Goal: Navigation & Orientation: Find specific page/section

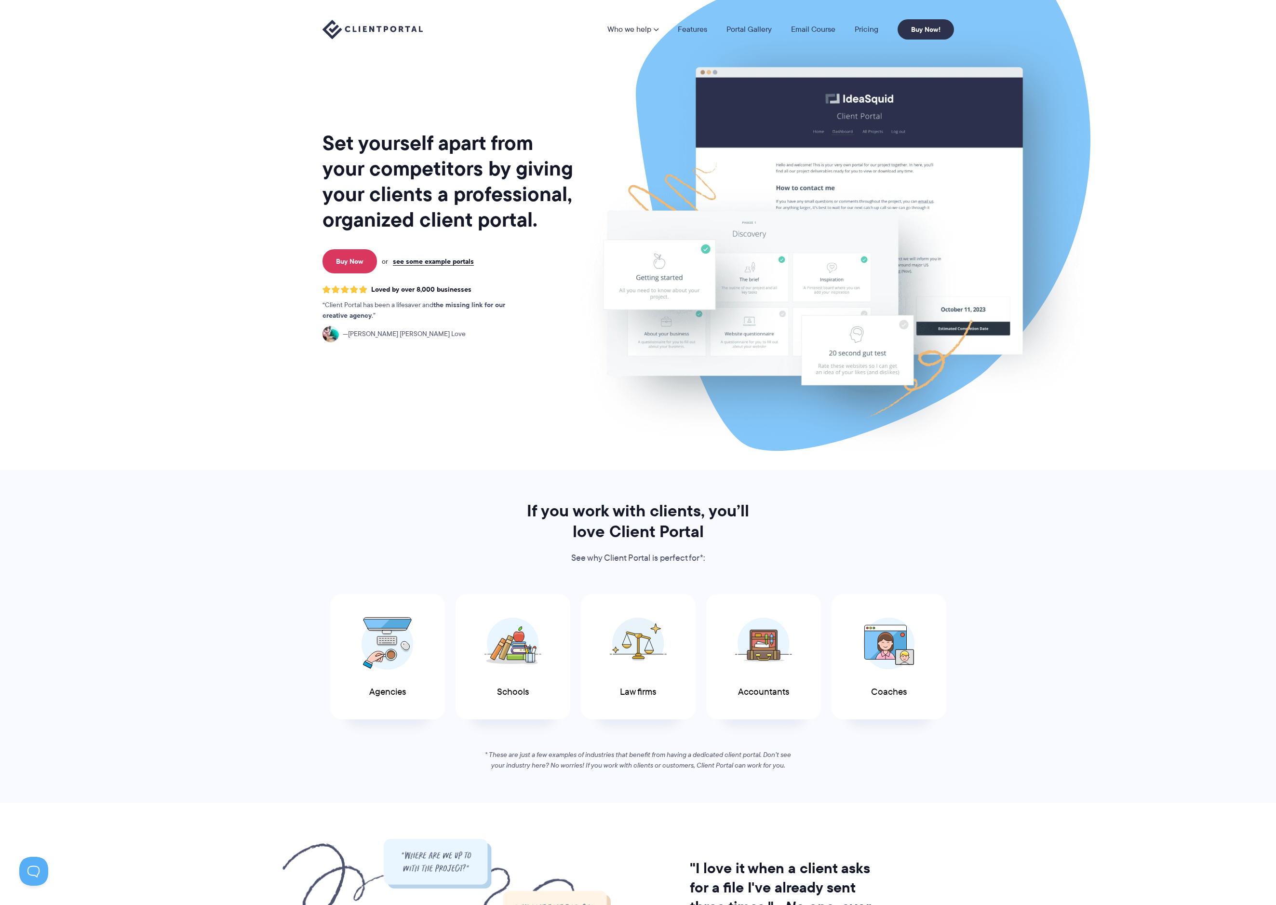
click at [752, 292] on img at bounding box center [833, 239] width 540 height 462
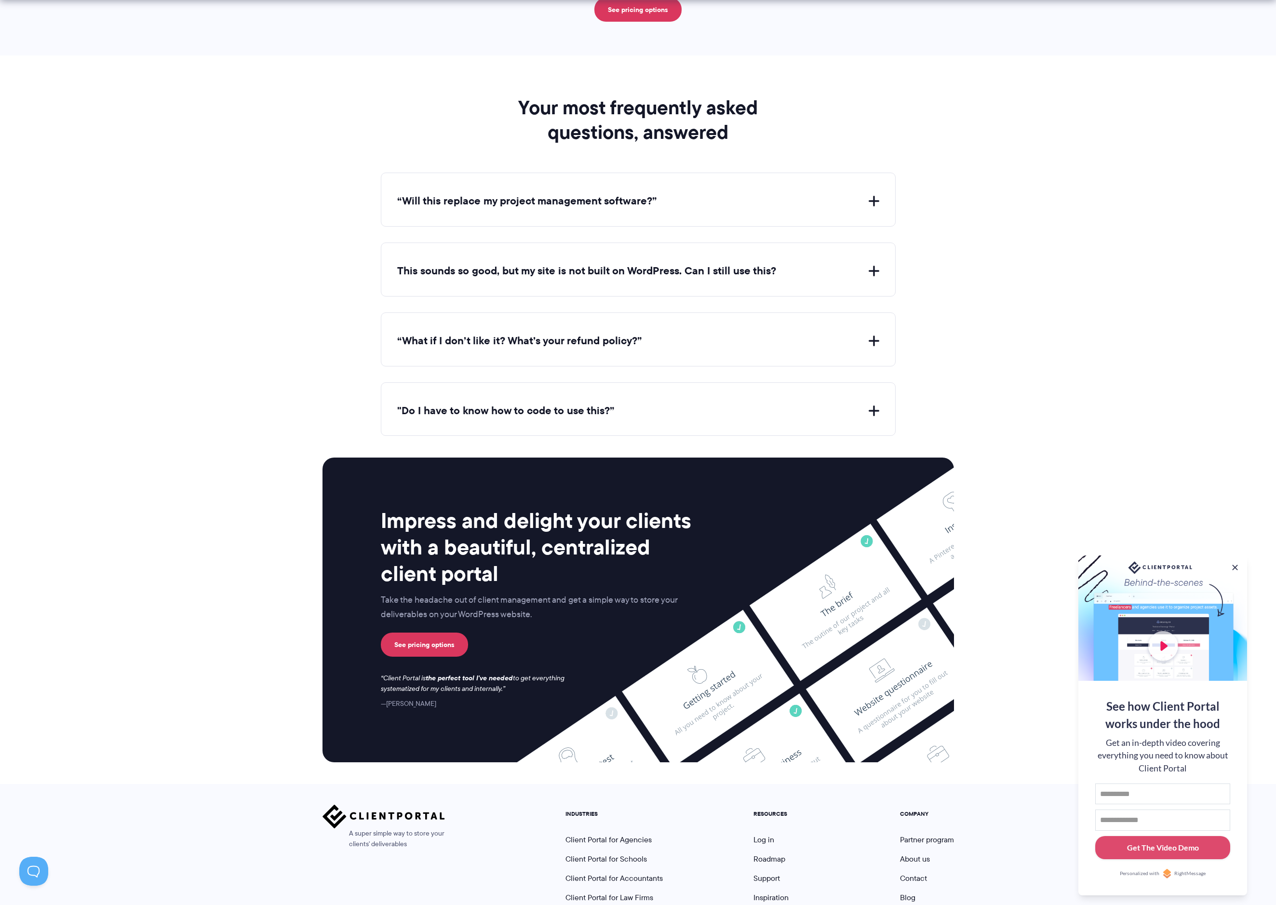
scroll to position [3526, 0]
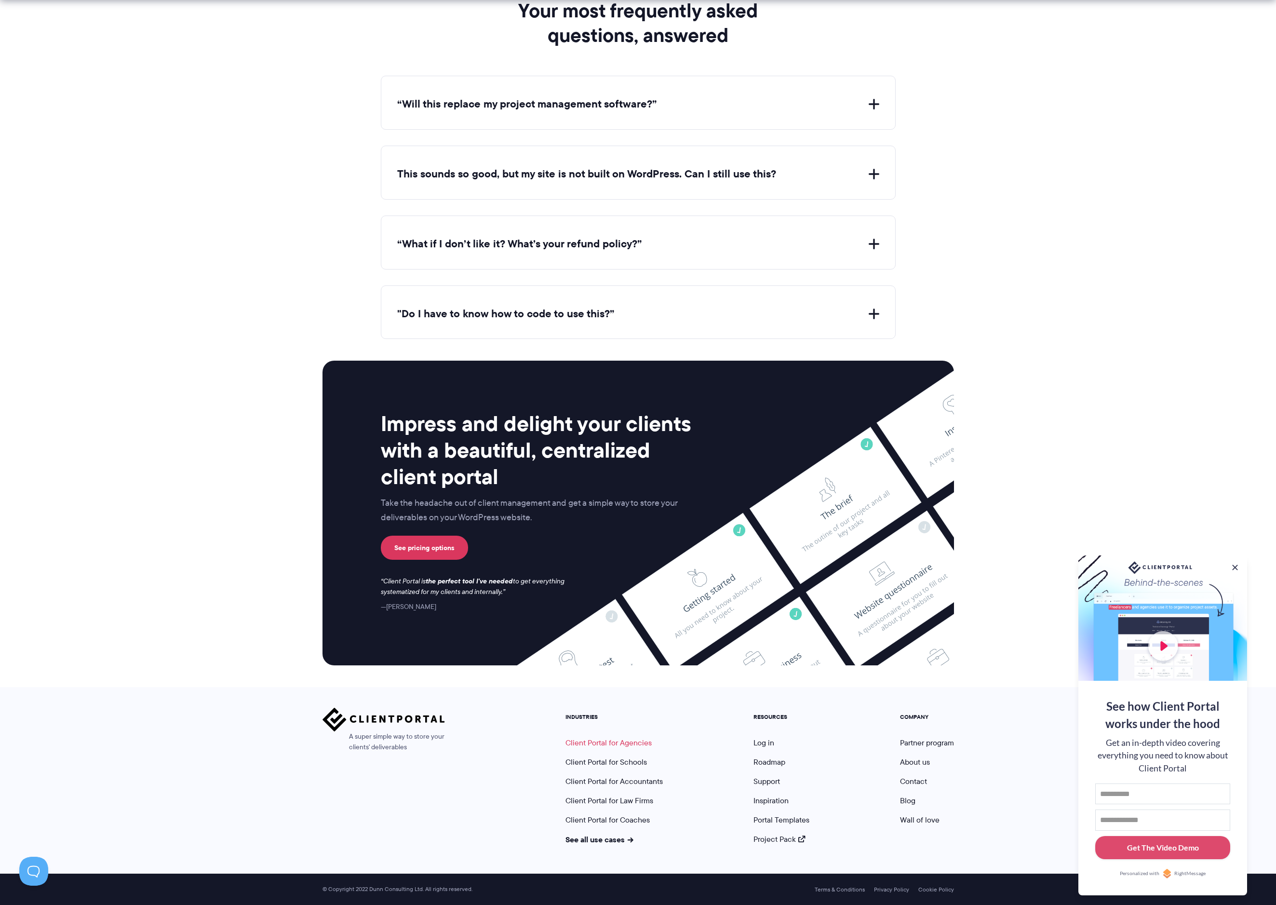
click at [628, 739] on link "Client Portal for Agencies" at bounding box center [608, 742] width 86 height 11
